Goal: Task Accomplishment & Management: Use online tool/utility

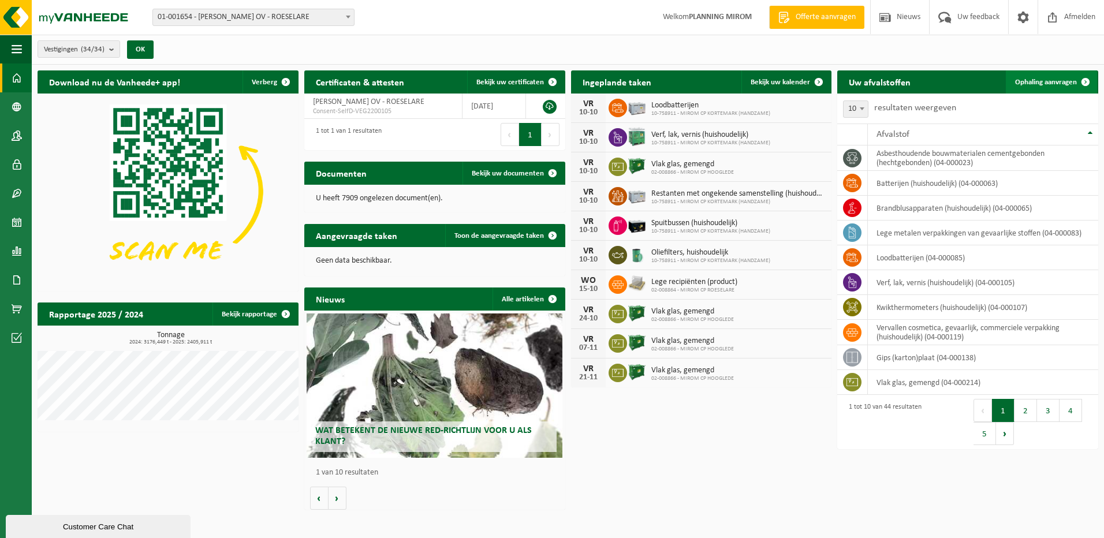
click at [1044, 79] on span "Ophaling aanvragen" at bounding box center [1046, 83] width 62 height 8
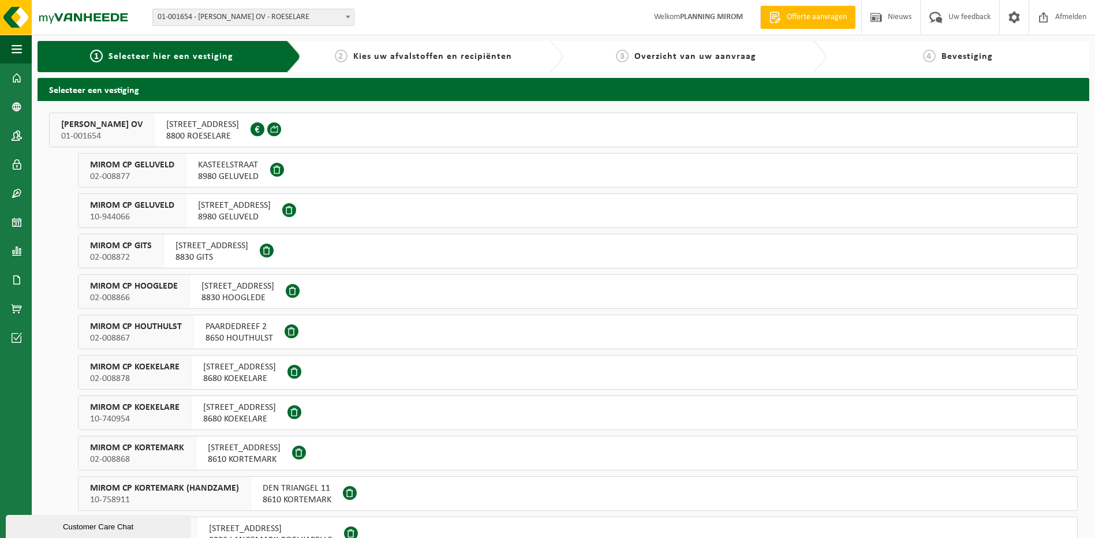
scroll to position [115, 0]
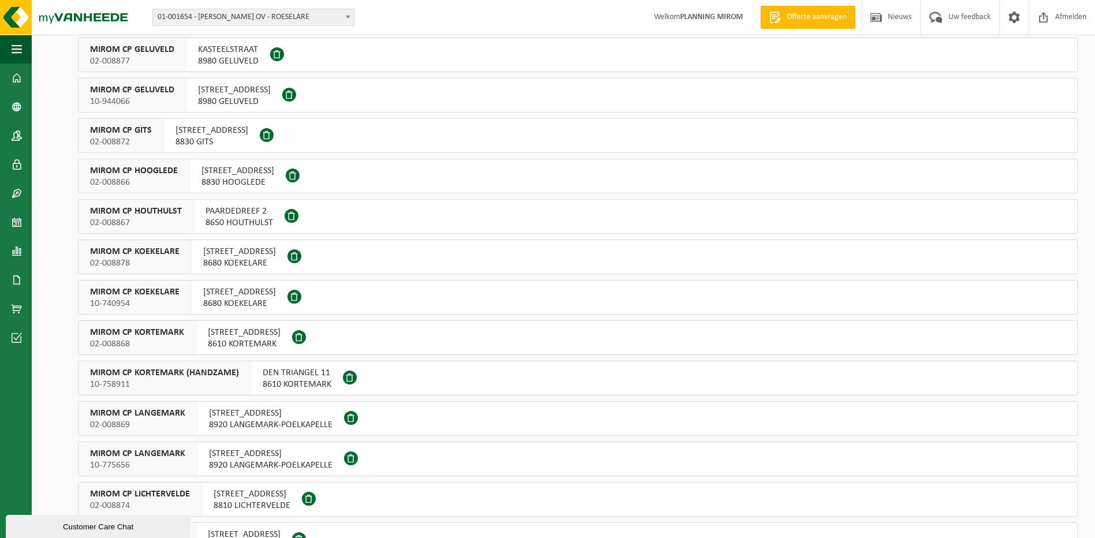
click at [174, 177] on span "02-008866" at bounding box center [134, 183] width 88 height 12
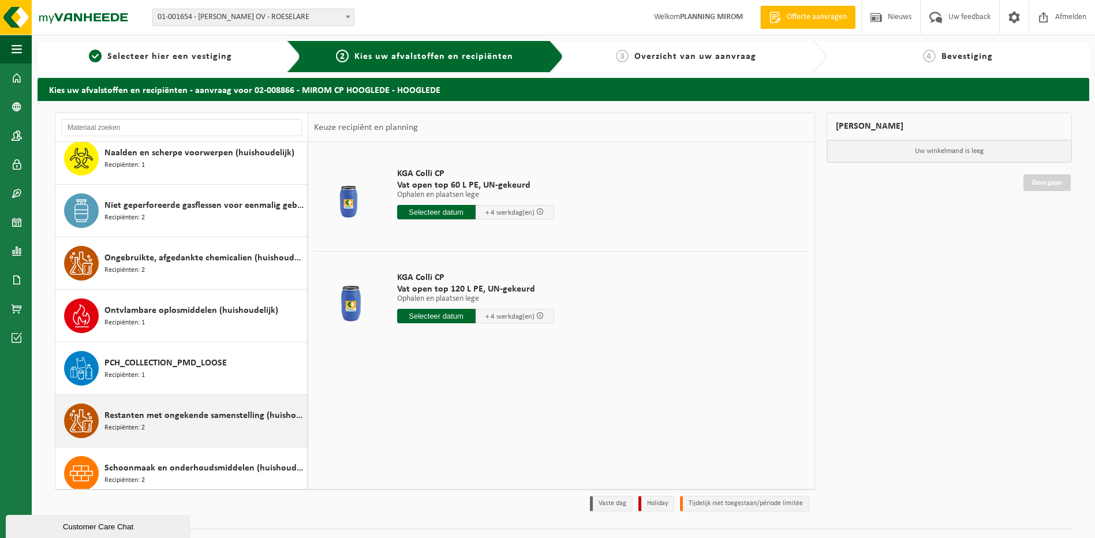
scroll to position [750, 0]
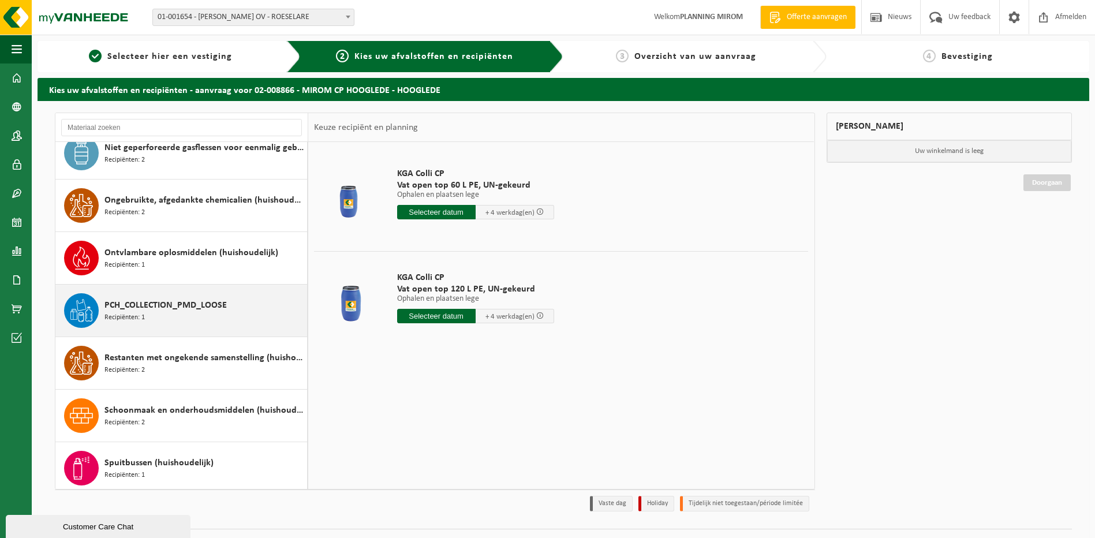
click at [152, 316] on div "PCH_COLLECTION_PMD_LOOSE Recipiënten: 1" at bounding box center [204, 310] width 200 height 35
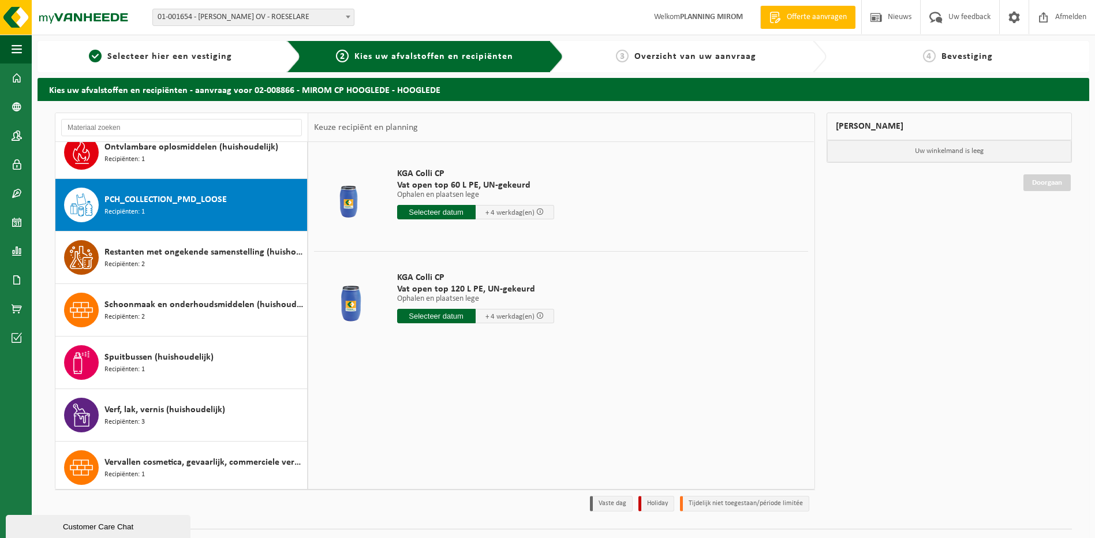
scroll to position [893, 0]
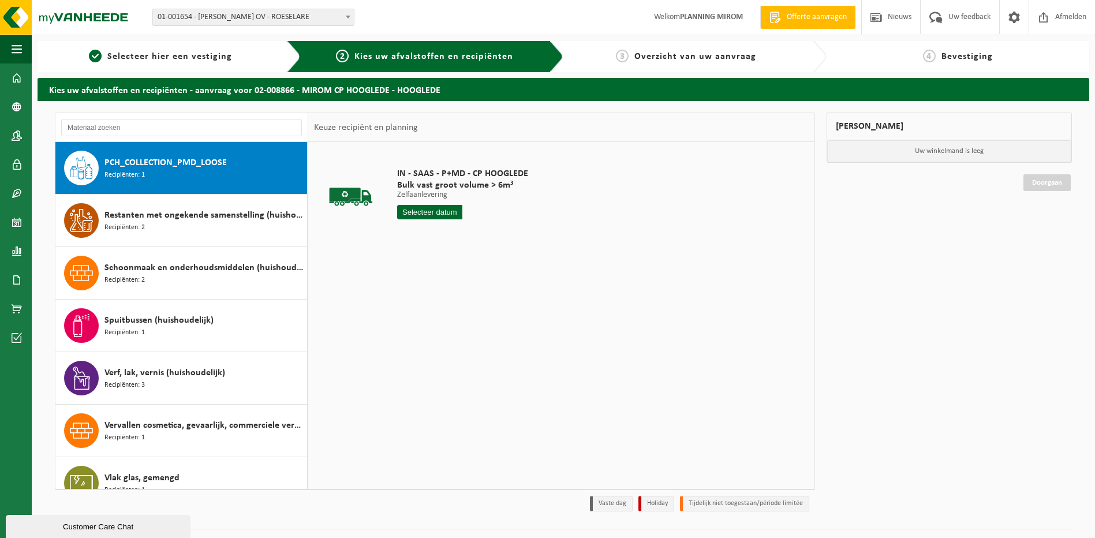
click at [421, 220] on div "IN - SAAS - P+MD - CP HOOGLEDE Bulk vast groot volume > 6m³ Zelfaanlevering Zel…" at bounding box center [462, 196] width 143 height 80
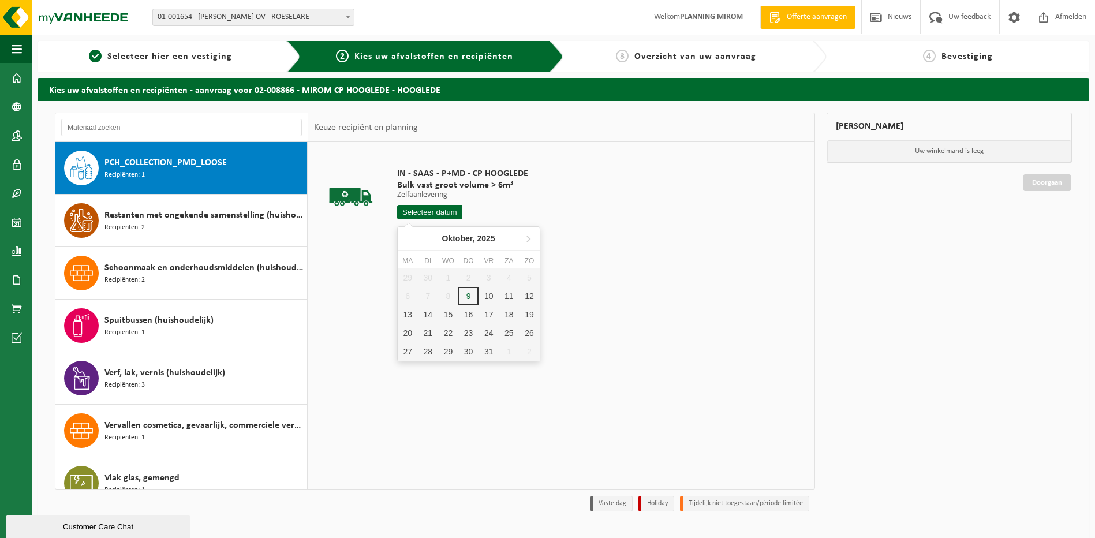
click at [422, 218] on input "text" at bounding box center [430, 212] width 66 height 14
click at [484, 301] on div "10" at bounding box center [489, 296] width 20 height 18
type input "Van 2025-10-10"
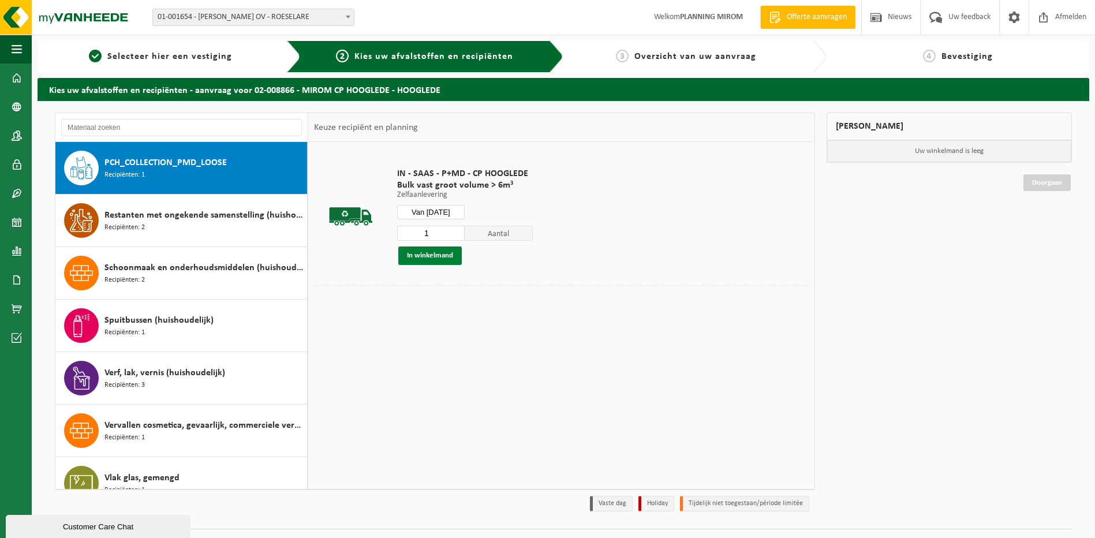
click at [447, 256] on button "In winkelmand" at bounding box center [429, 255] width 63 height 18
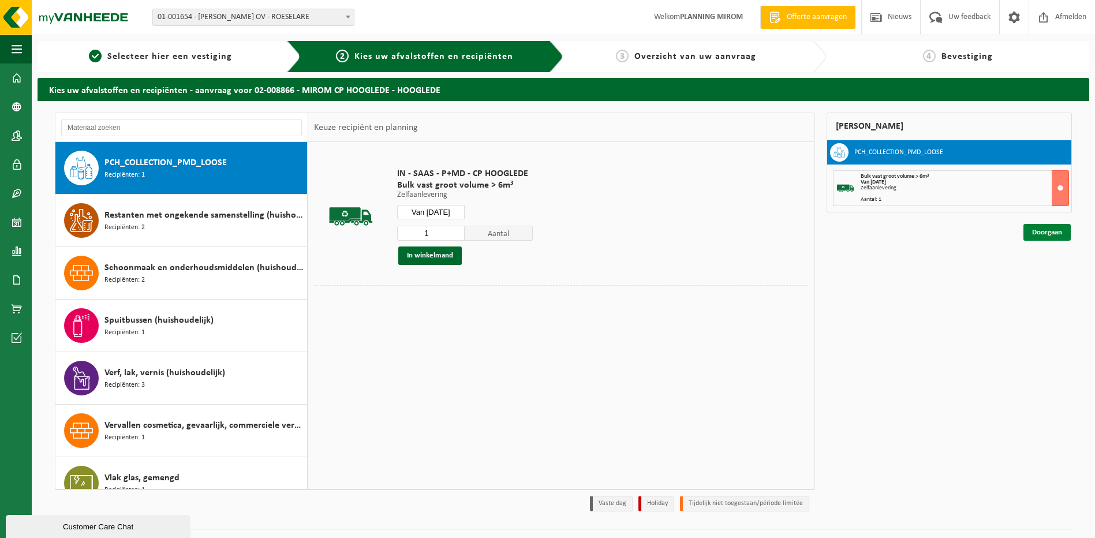
click at [1056, 225] on link "Doorgaan" at bounding box center [1046, 232] width 47 height 17
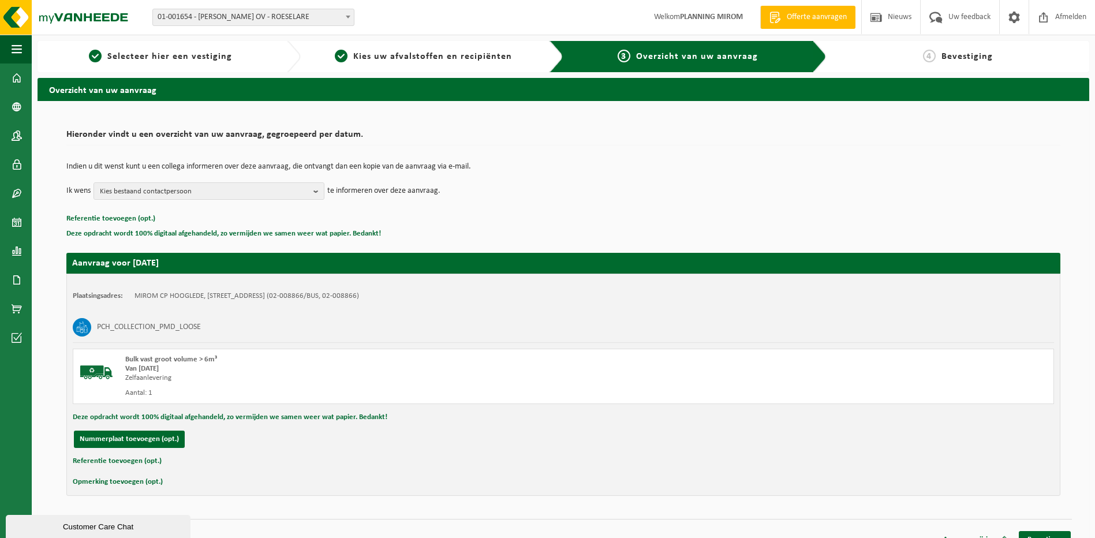
scroll to position [16, 0]
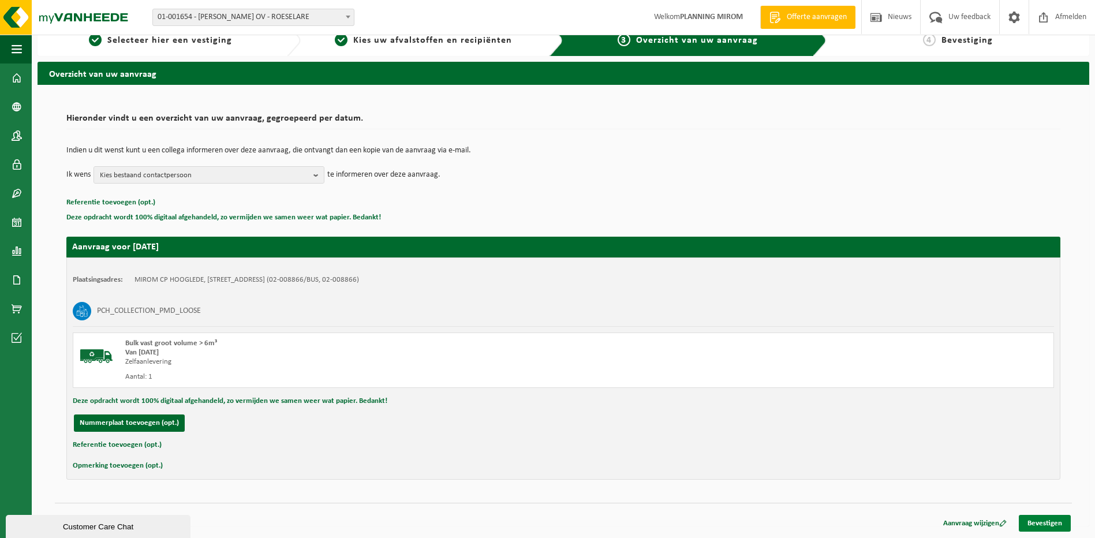
click at [1038, 518] on link "Bevestigen" at bounding box center [1045, 523] width 52 height 17
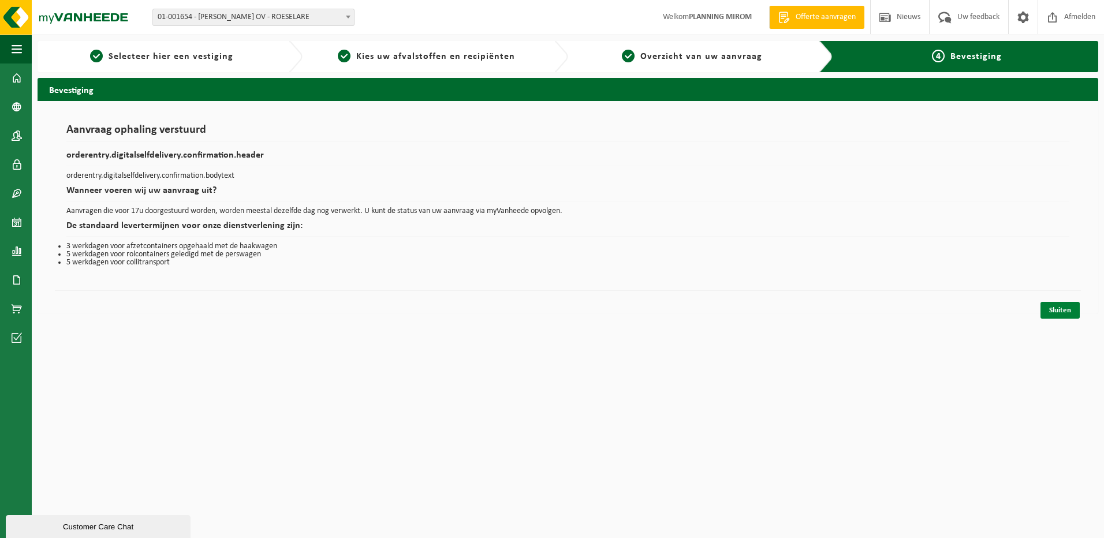
click at [1048, 310] on link "Sluiten" at bounding box center [1059, 310] width 39 height 17
